Goal: Check status: Check status

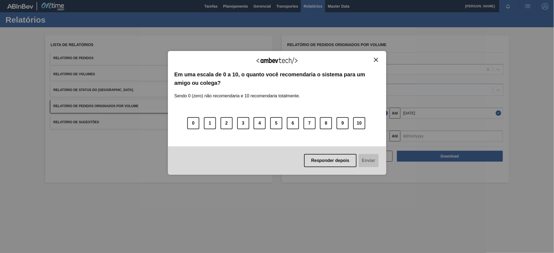
click at [344, 78] on label "Em uma escala de 0 a 10, o quanto você recomendaria o sistema para um amigo ou …" at bounding box center [276, 78] width 205 height 17
click at [374, 61] on img "Close" at bounding box center [376, 60] width 4 height 4
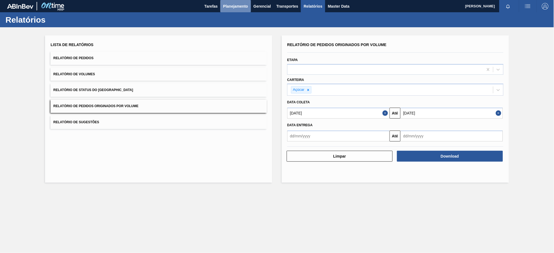
click at [223, 4] on button "Planejamento" at bounding box center [235, 6] width 30 height 12
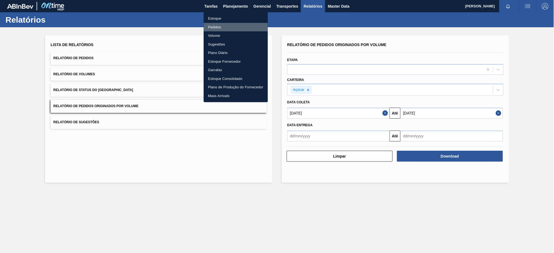
click at [225, 28] on li "Pedidos" at bounding box center [236, 27] width 64 height 9
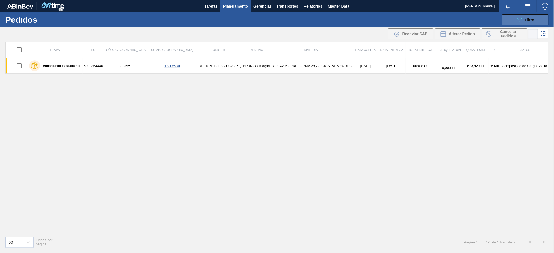
click at [534, 21] on button "089F7B8B-B2A5-4AFE-B5C0-19BA573D28AC Filtro" at bounding box center [525, 19] width 46 height 11
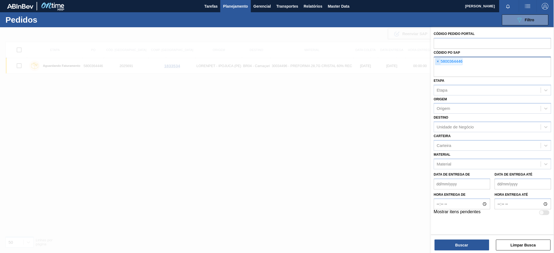
click at [438, 60] on span "×" at bounding box center [437, 61] width 5 height 7
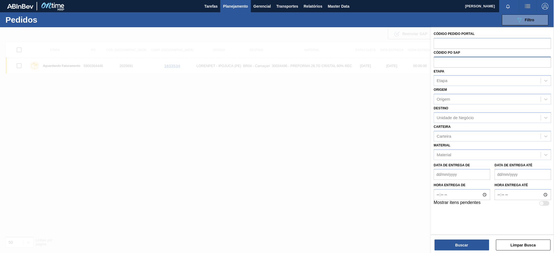
paste input "5800360529"
type input "5800360529"
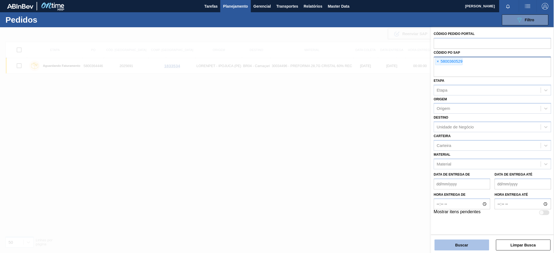
click at [442, 242] on button "Buscar" at bounding box center [462, 245] width 55 height 11
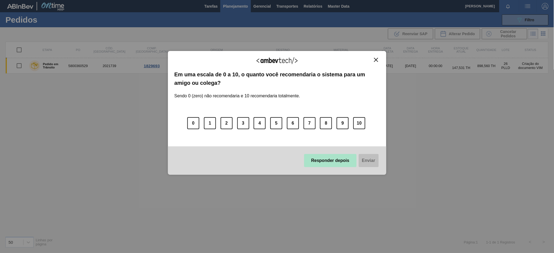
click at [324, 161] on button "Responder depois" at bounding box center [330, 160] width 52 height 13
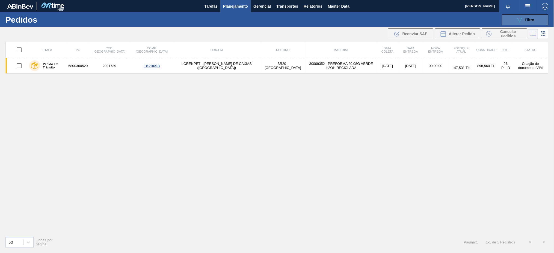
click at [539, 21] on button "089F7B8B-B2A5-4AFE-B5C0-19BA573D28AC Filtro" at bounding box center [525, 19] width 46 height 11
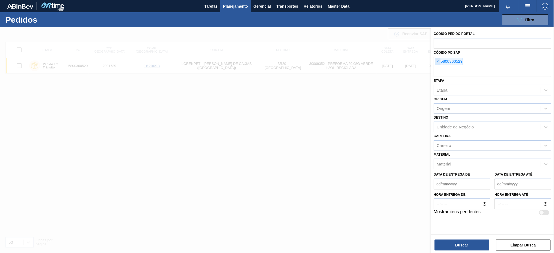
click at [439, 60] on span "×" at bounding box center [437, 61] width 5 height 7
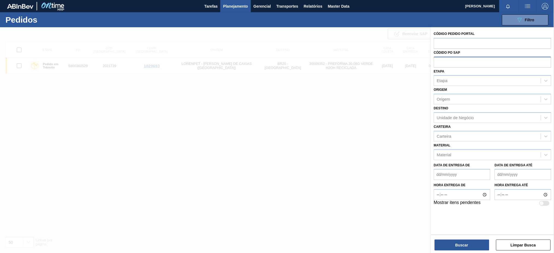
paste input "5800358547"
type input "5800358547"
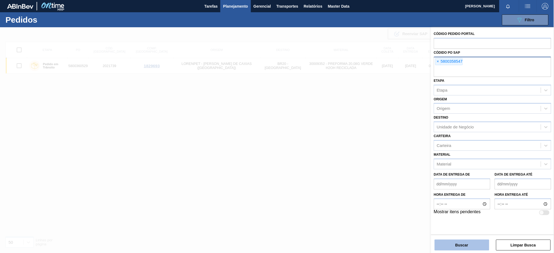
click at [469, 241] on button "Buscar" at bounding box center [462, 245] width 55 height 11
